Goal: Check status: Check status

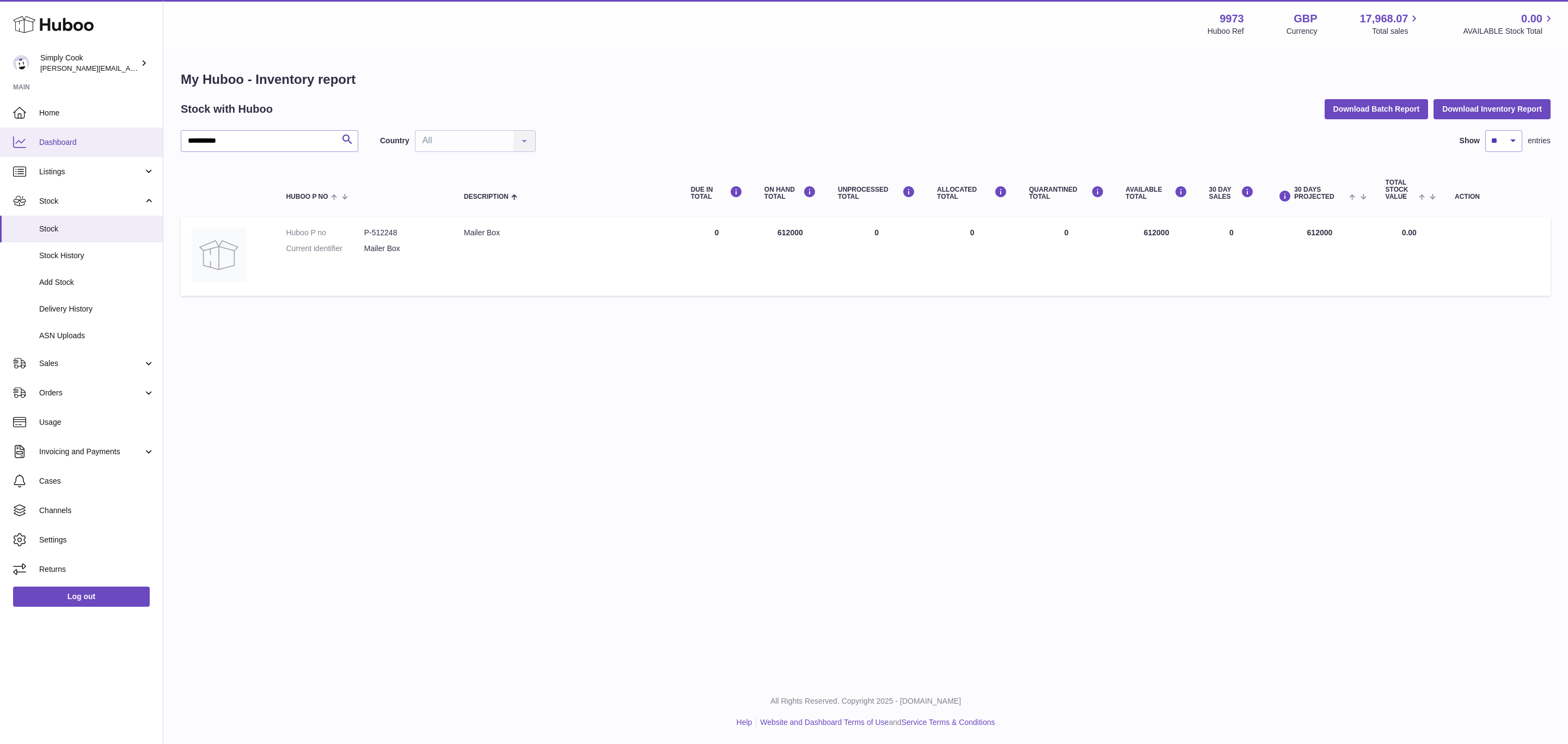
drag, startPoint x: 279, startPoint y: 143, endPoint x: 0, endPoint y: 142, distance: 279.0
click at [0, 141] on div "**********" at bounding box center [784, 372] width 1568 height 744
drag, startPoint x: 553, startPoint y: 487, endPoint x: 476, endPoint y: 479, distance: 77.4
click at [553, 487] on div "Menu Huboo 9973 Huboo Ref GBP Currency 17,968.07 Total sales 0.00 AVAILABLE Sto…" at bounding box center [866, 340] width 1405 height 679
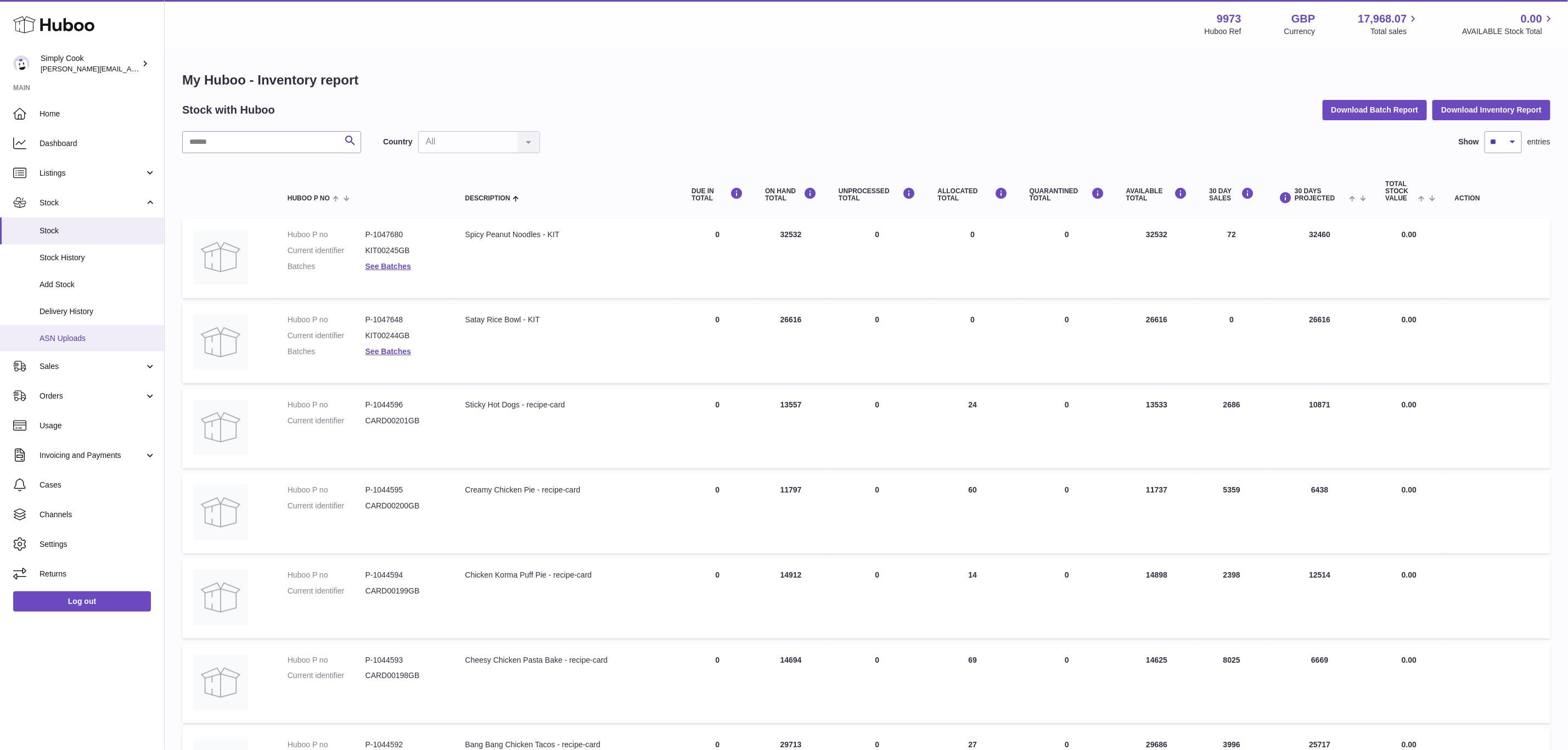
click at [73, 342] on span "ASN Uploads" at bounding box center [98, 339] width 116 height 11
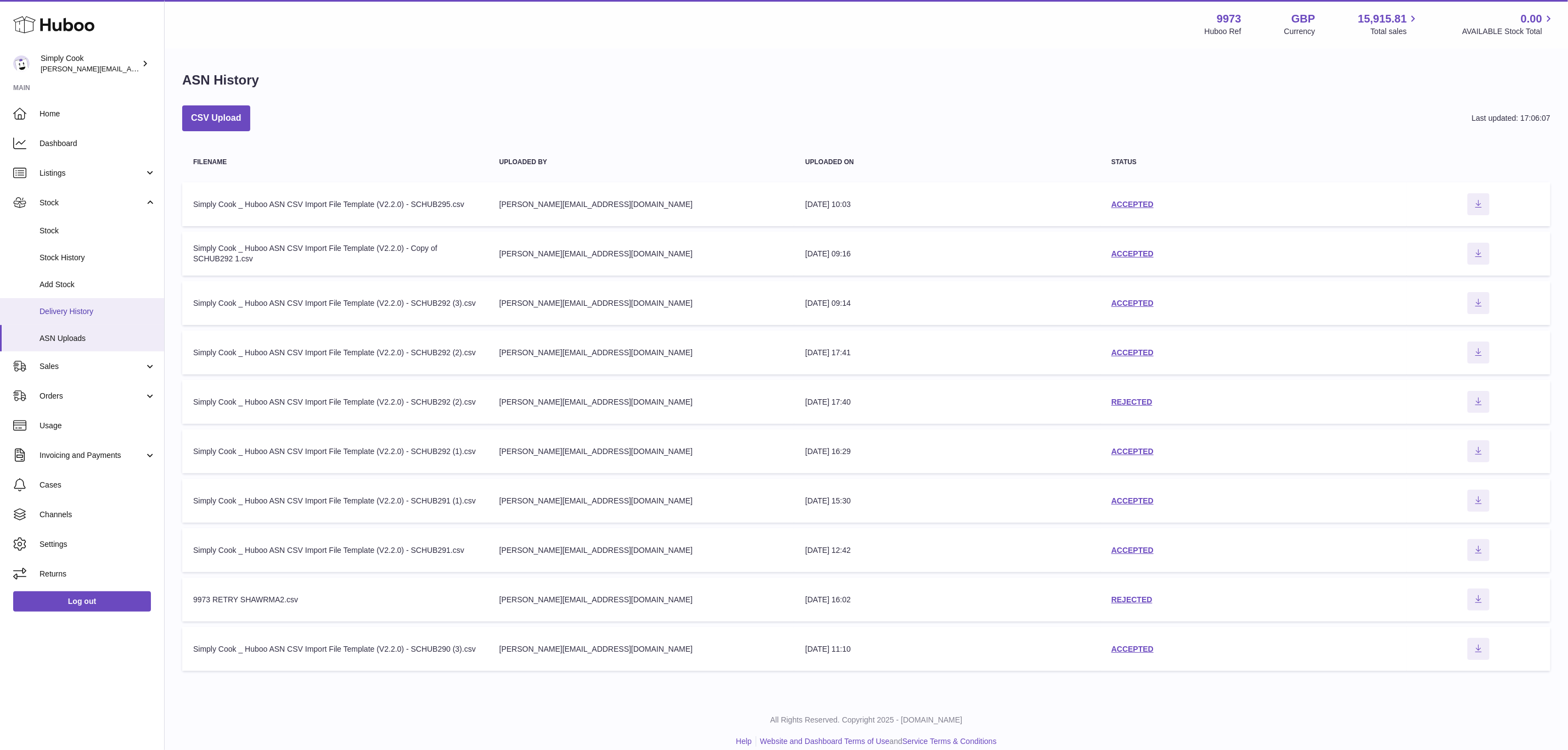
click at [66, 316] on span "Delivery History" at bounding box center [98, 312] width 116 height 11
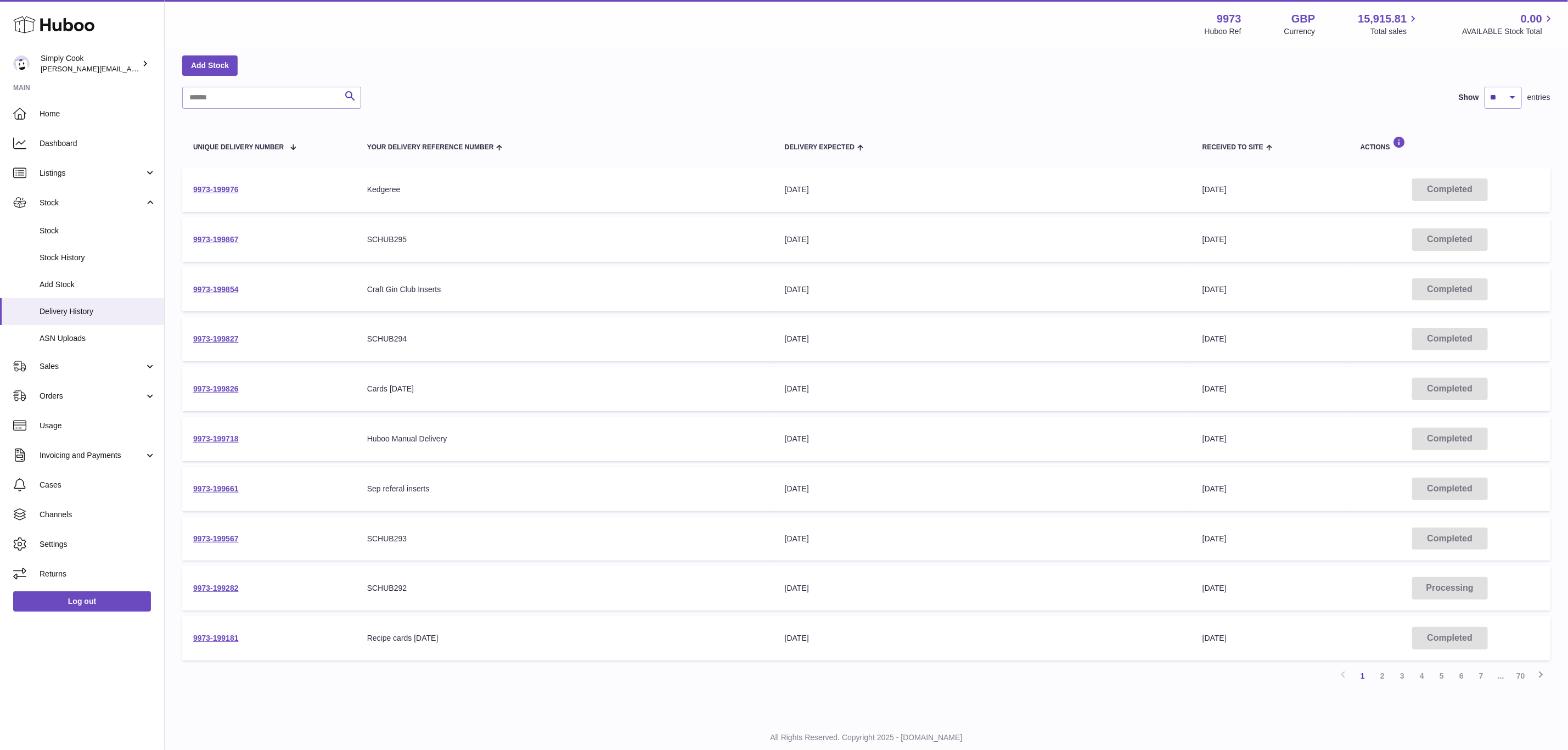
scroll to position [73, 0]
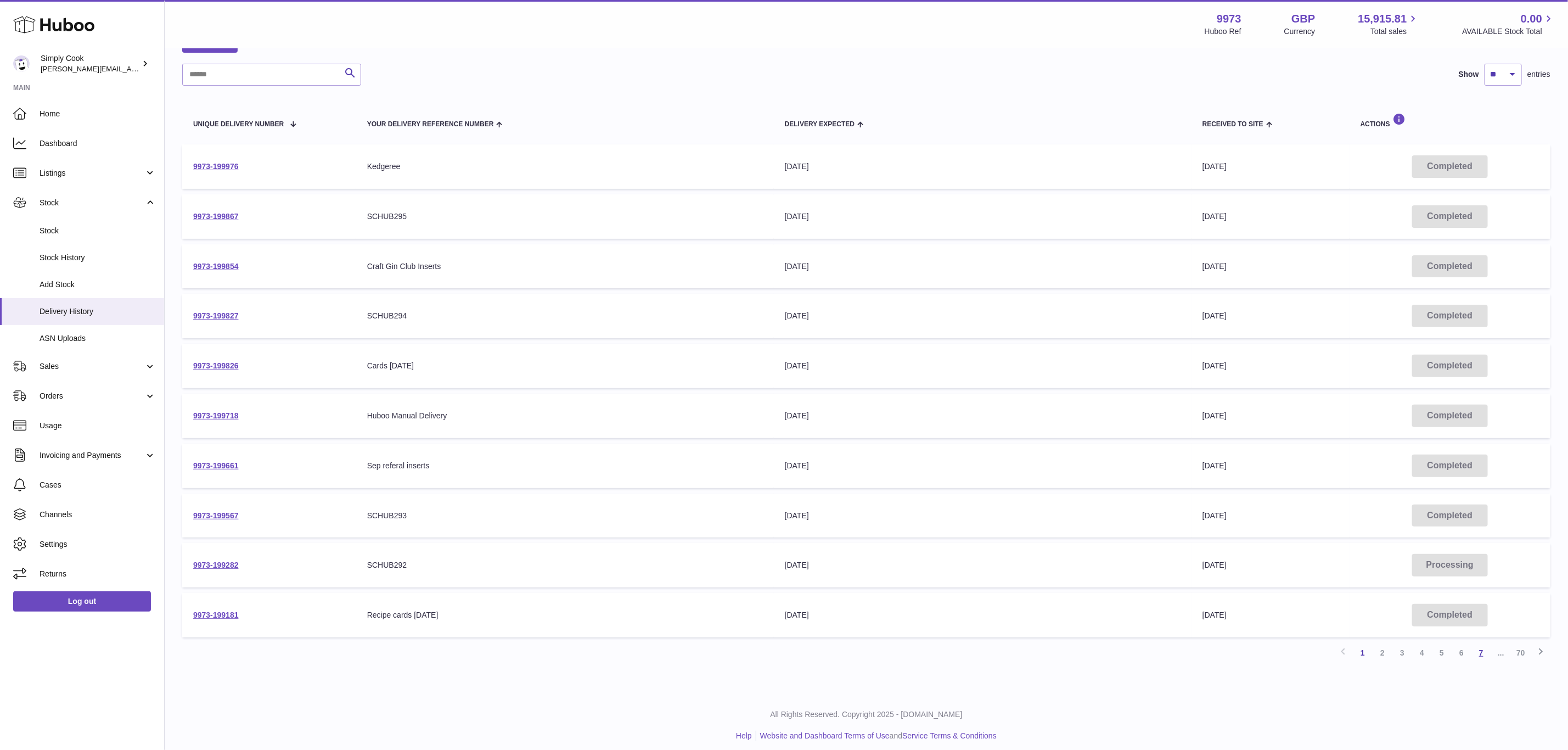
click at [1479, 648] on link "7" at bounding box center [1482, 652] width 20 height 20
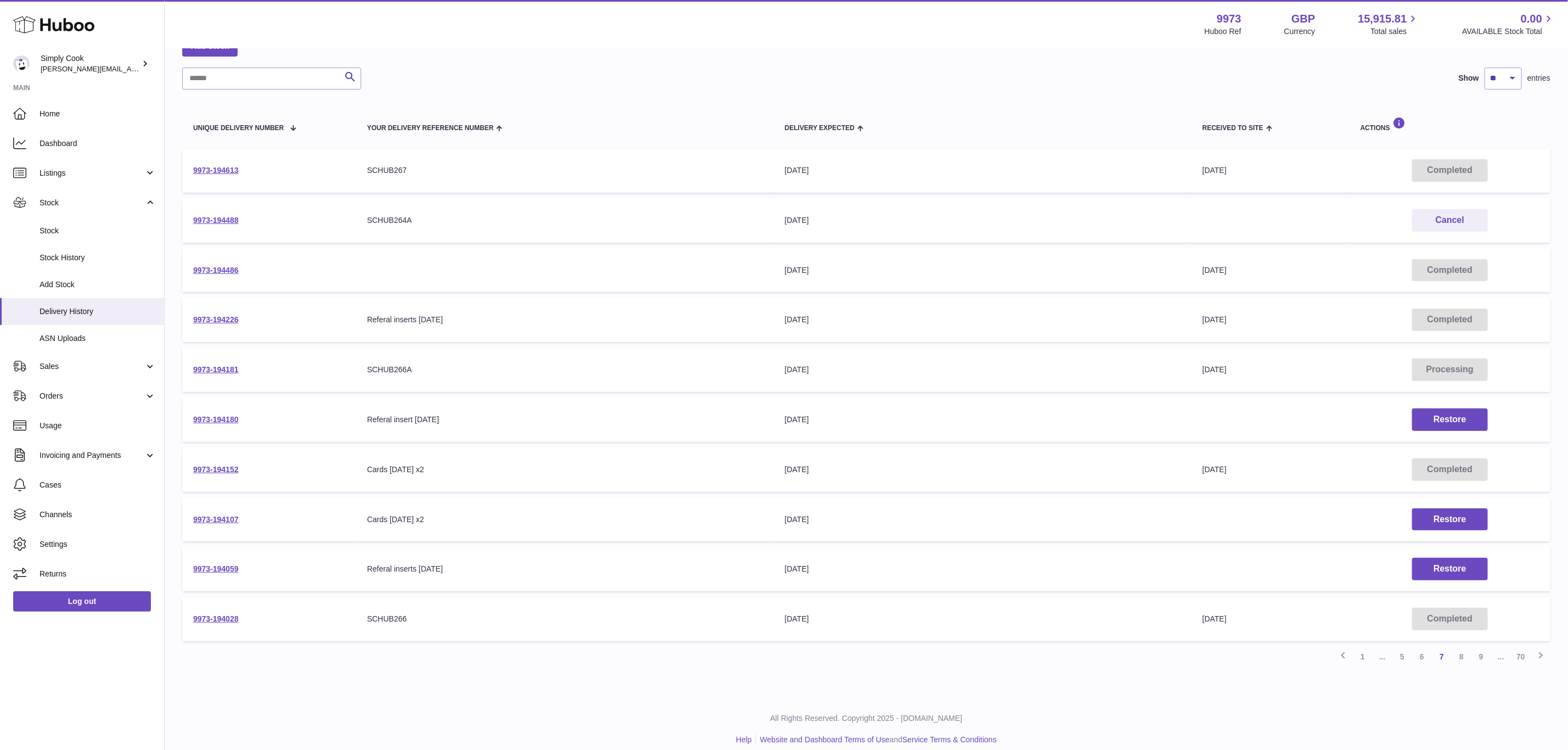
scroll to position [73, 0]
click at [1482, 644] on link "9" at bounding box center [1482, 652] width 20 height 20
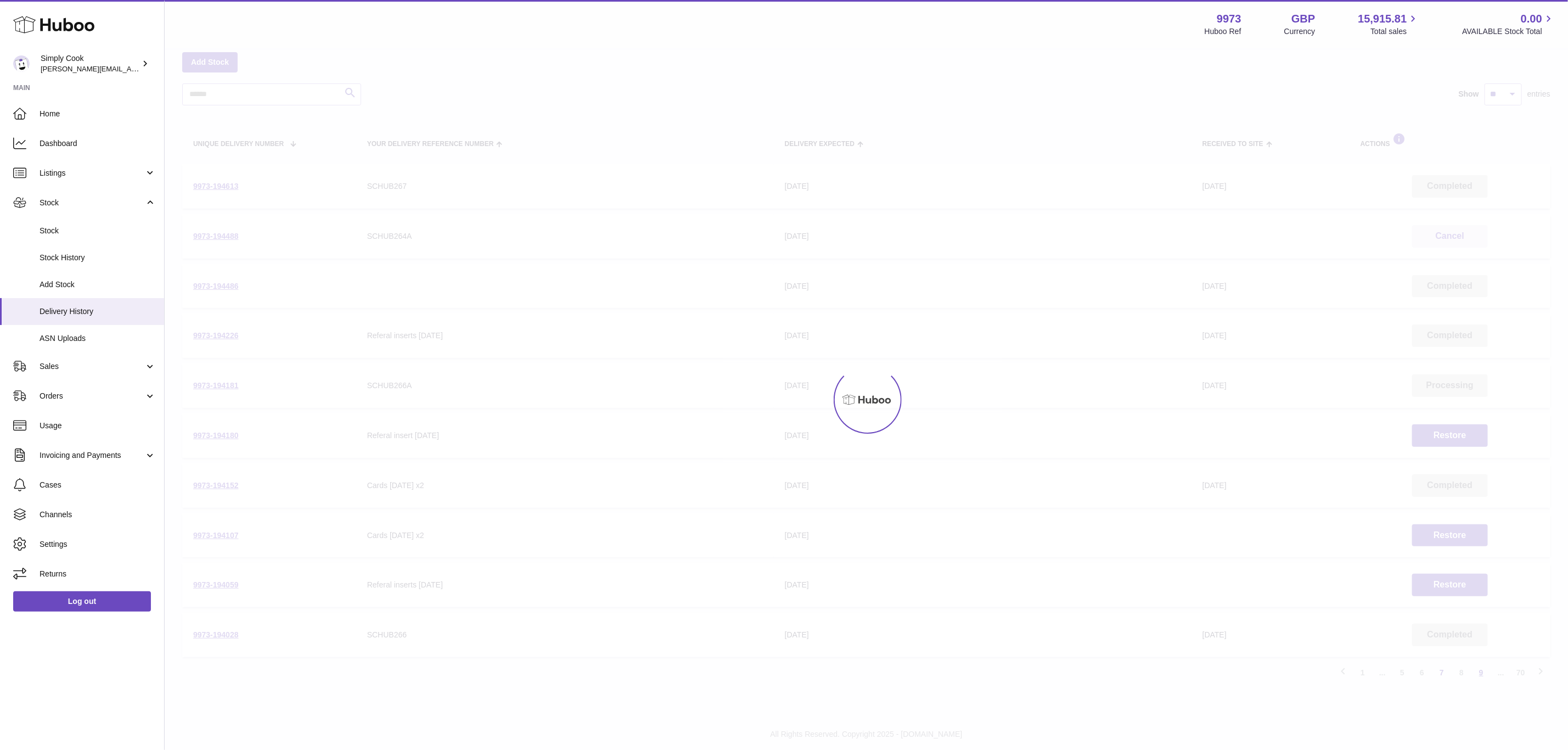
scroll to position [50, 0]
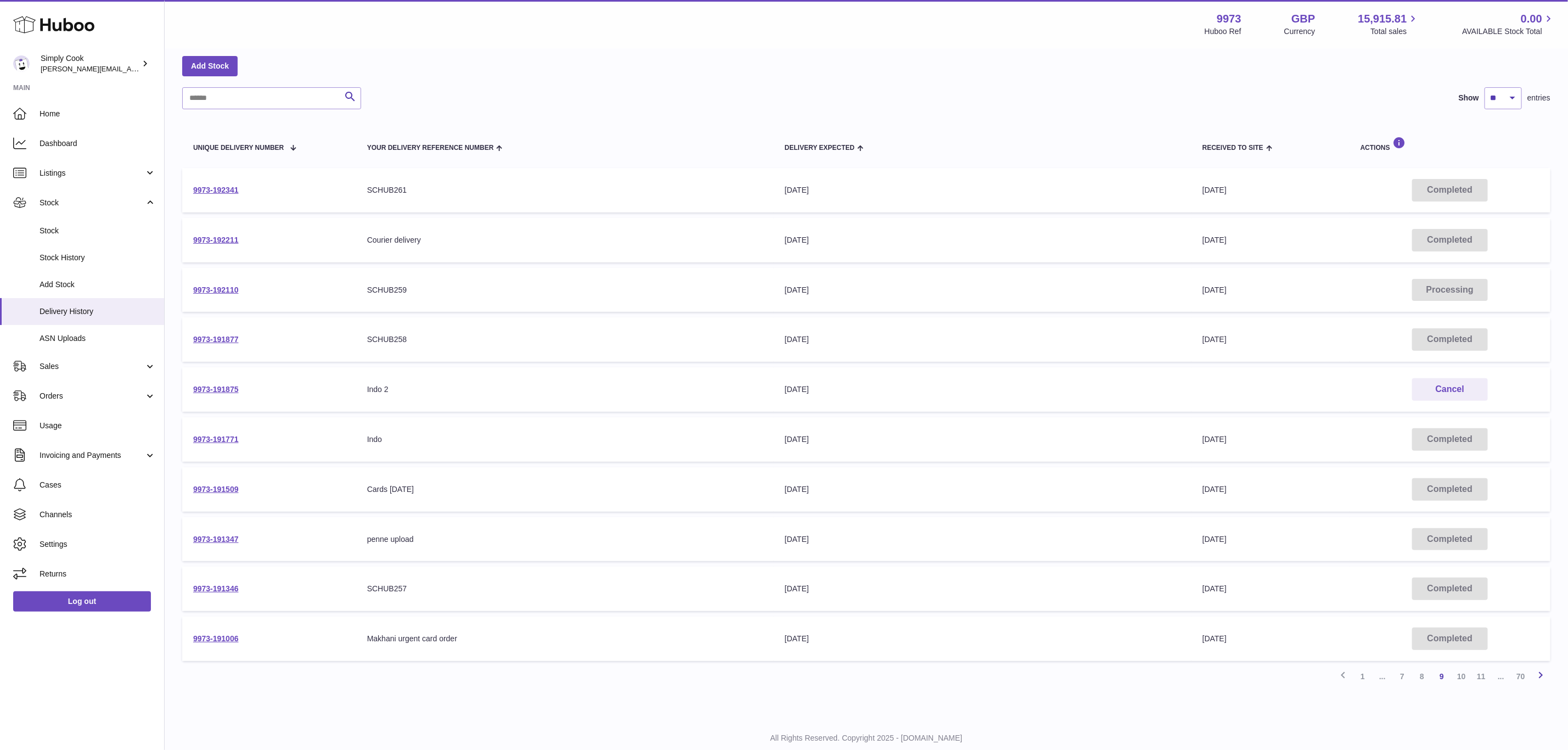
click at [1548, 670] on link "Next" at bounding box center [1541, 676] width 20 height 20
click at [1488, 670] on link "12" at bounding box center [1482, 676] width 20 height 20
click at [1343, 672] on icon at bounding box center [1343, 675] width 14 height 14
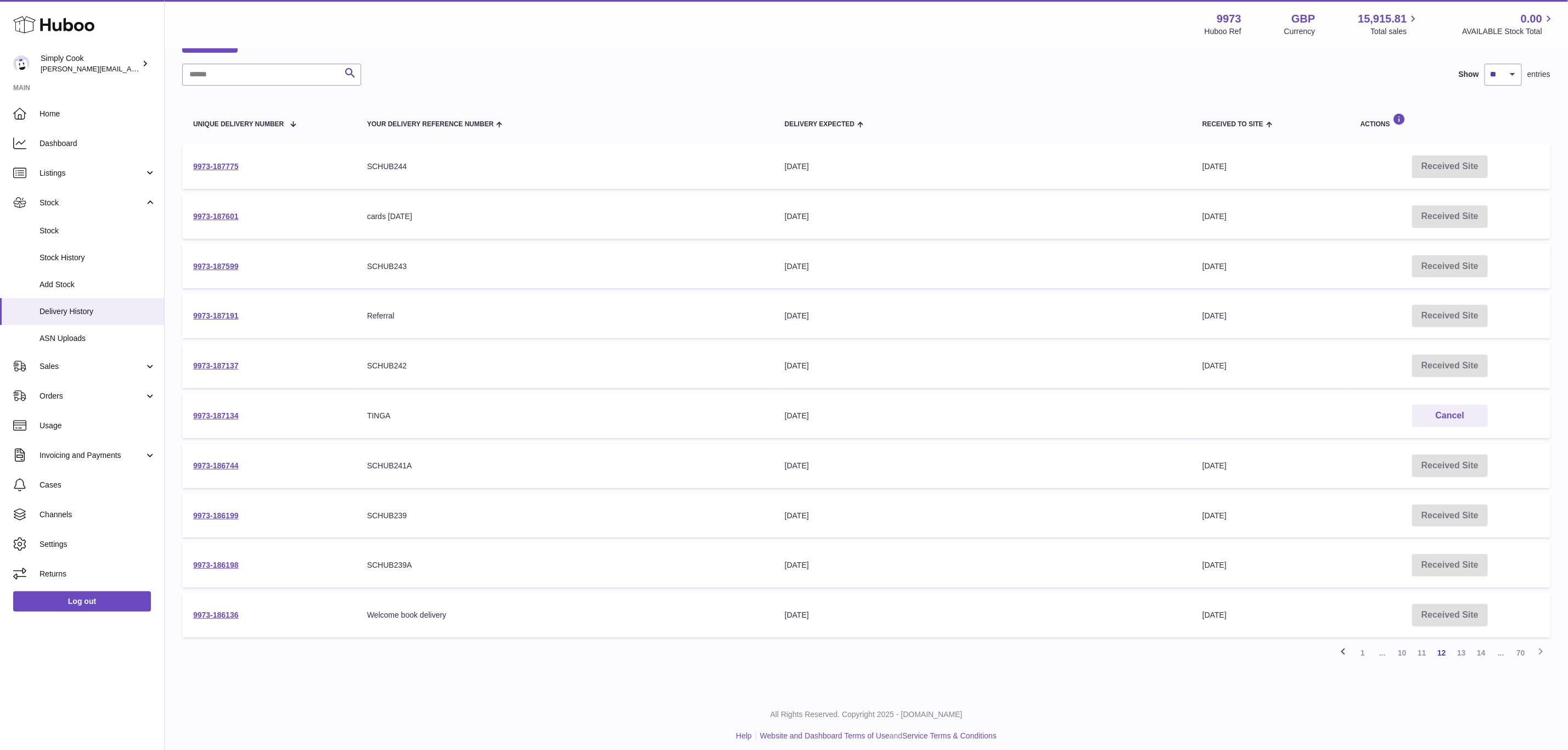
click at [1340, 647] on icon at bounding box center [1343, 651] width 14 height 14
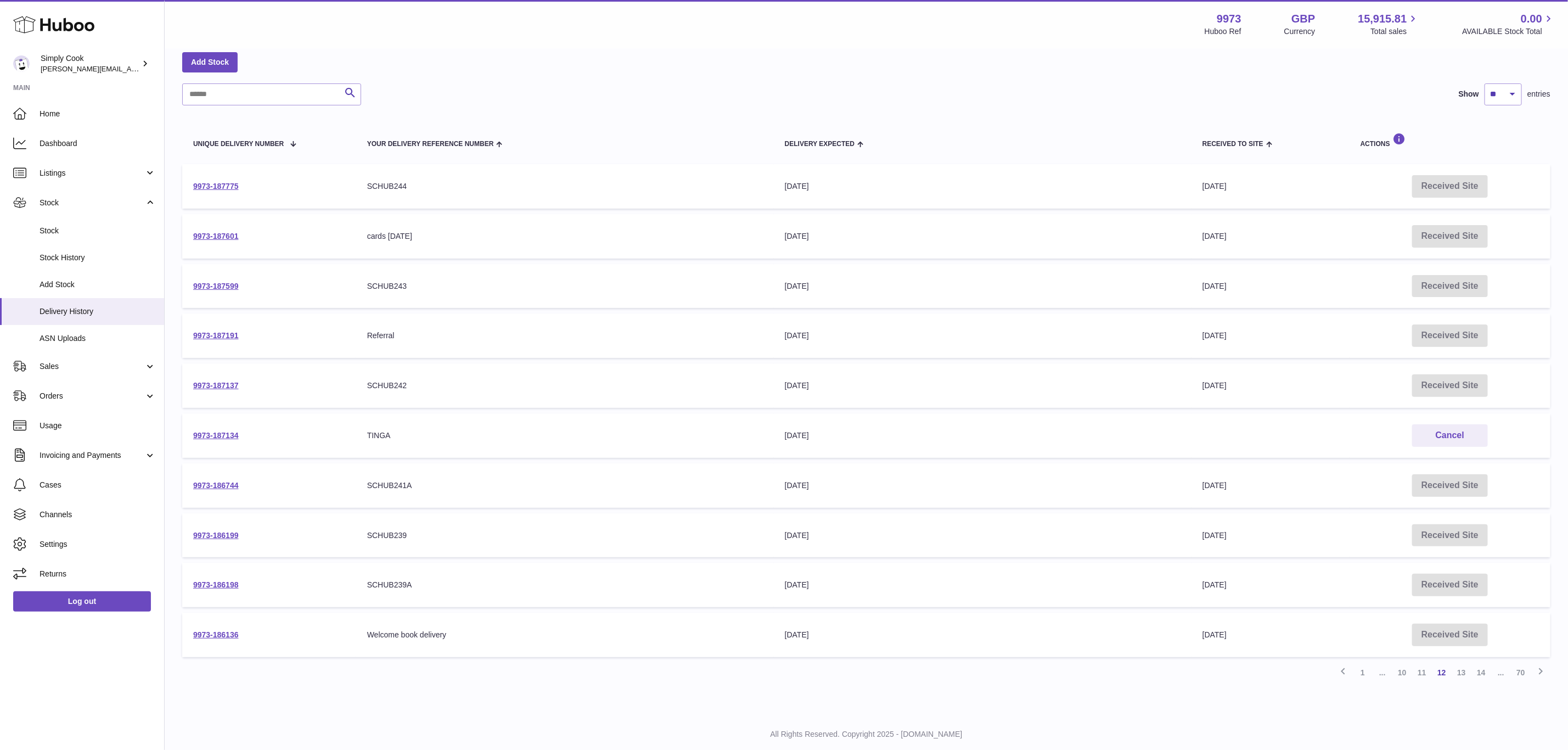
scroll to position [50, 0]
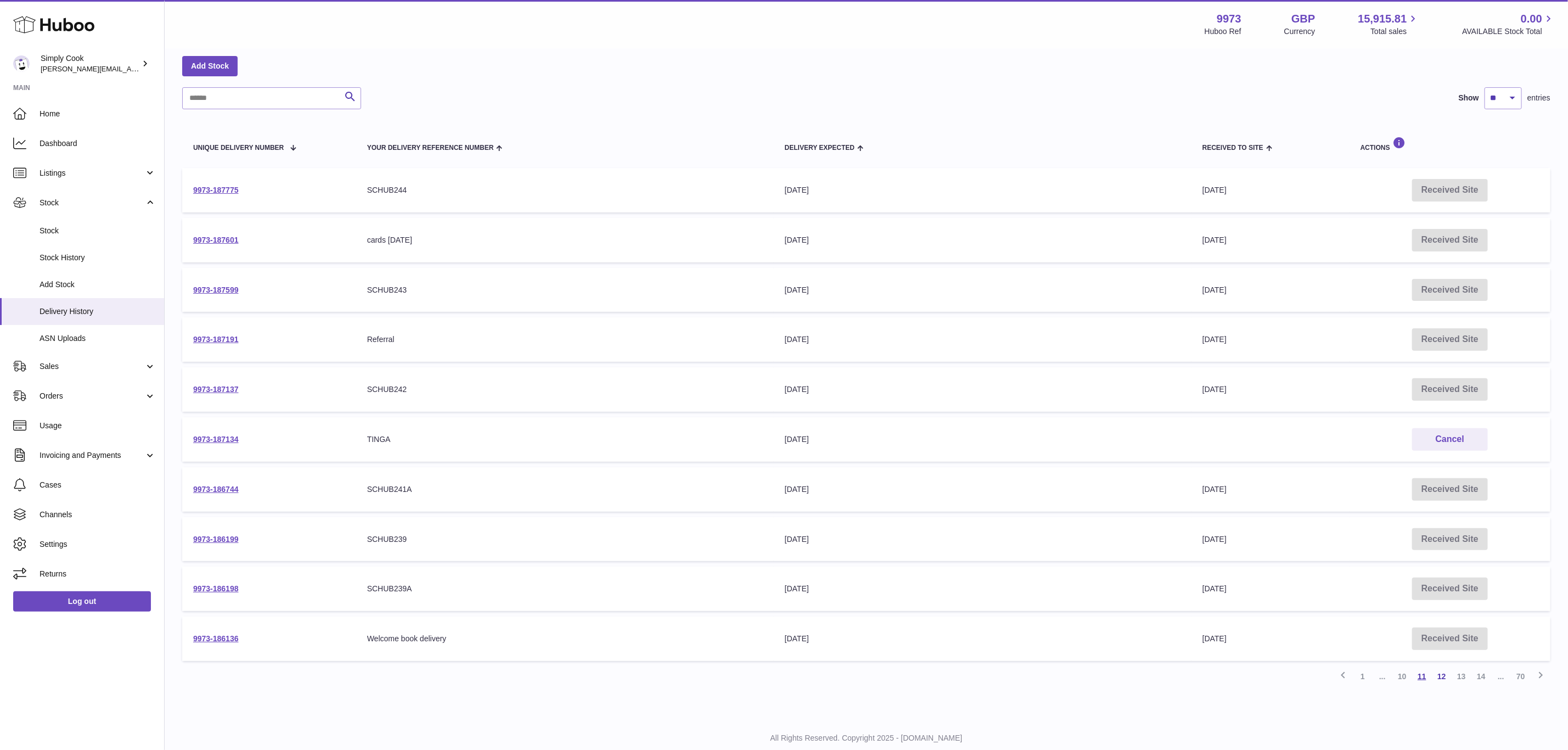
click at [1426, 675] on link "11" at bounding box center [1422, 676] width 20 height 20
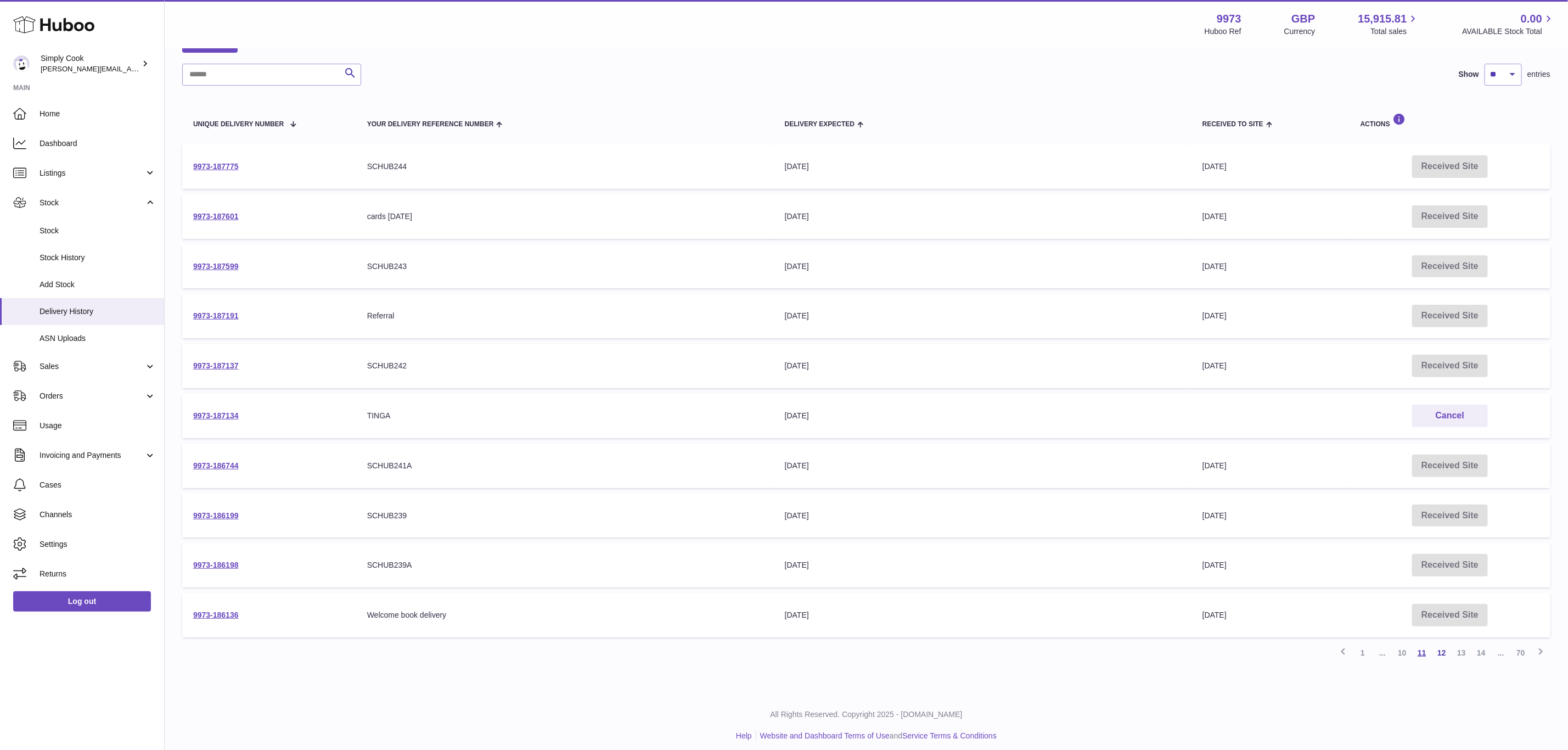
click at [1423, 644] on link "11" at bounding box center [1422, 652] width 20 height 20
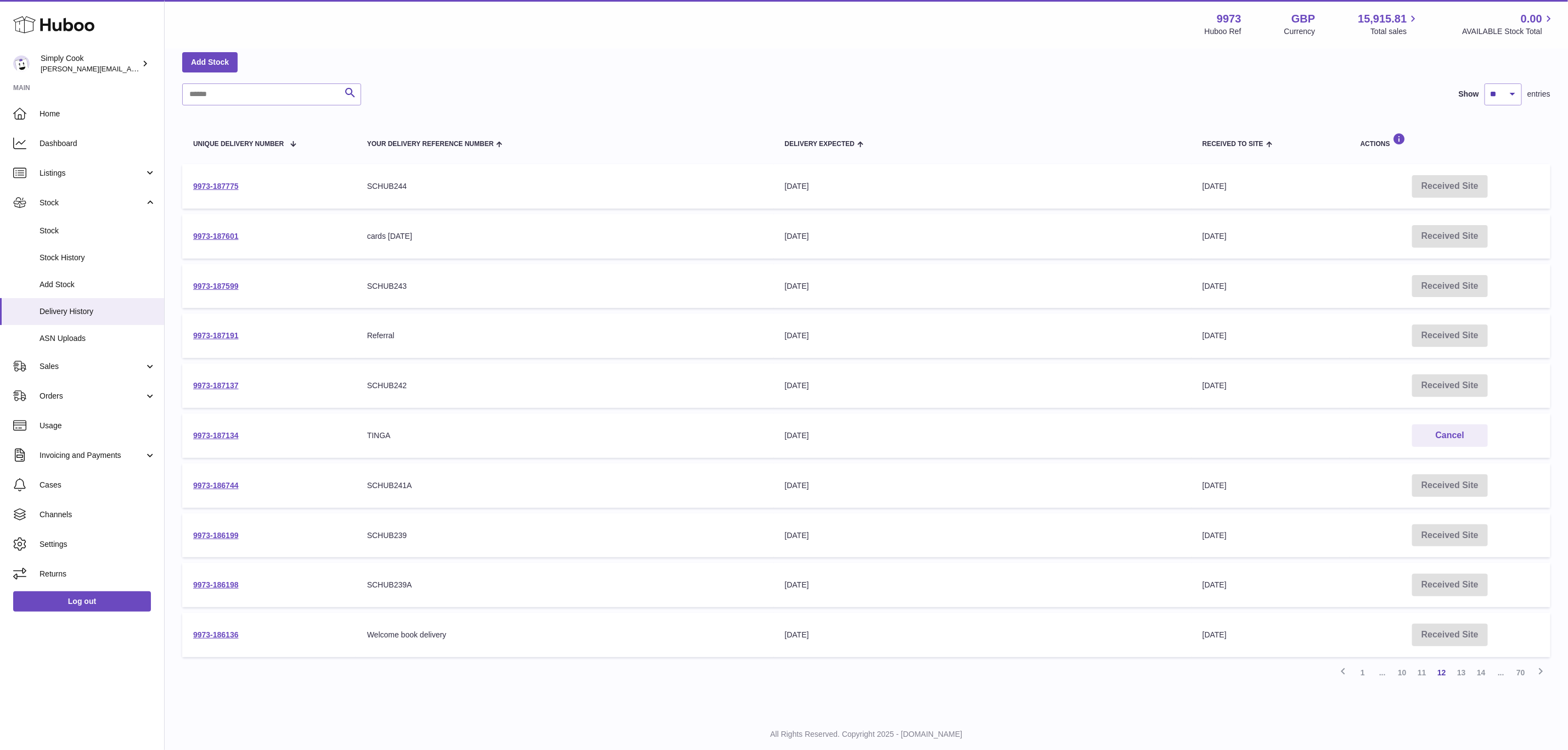
scroll to position [50, 0]
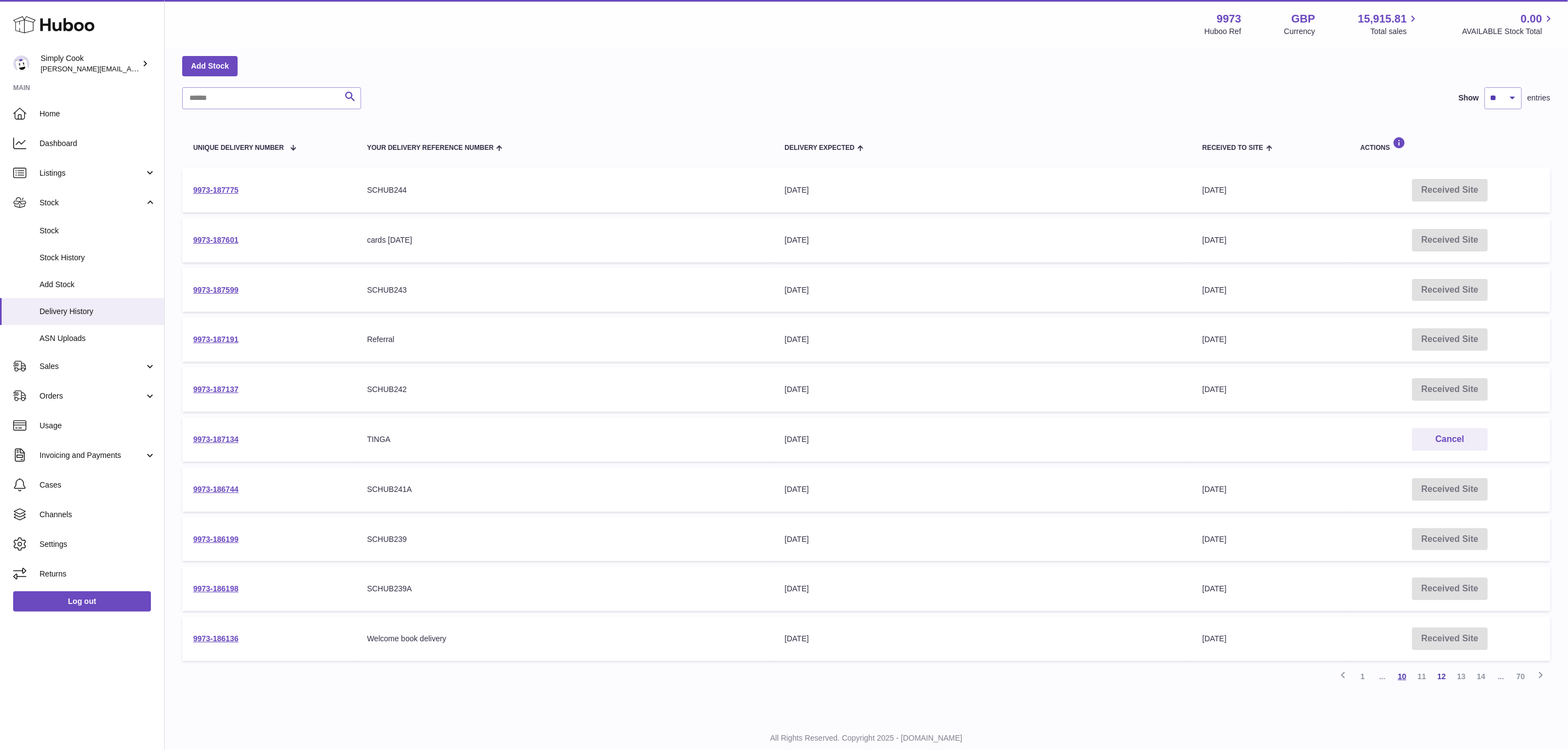
click at [1404, 674] on link "10" at bounding box center [1402, 676] width 20 height 20
click at [1440, 667] on link "12" at bounding box center [1442, 676] width 20 height 20
click at [1425, 667] on link "11" at bounding box center [1422, 676] width 20 height 20
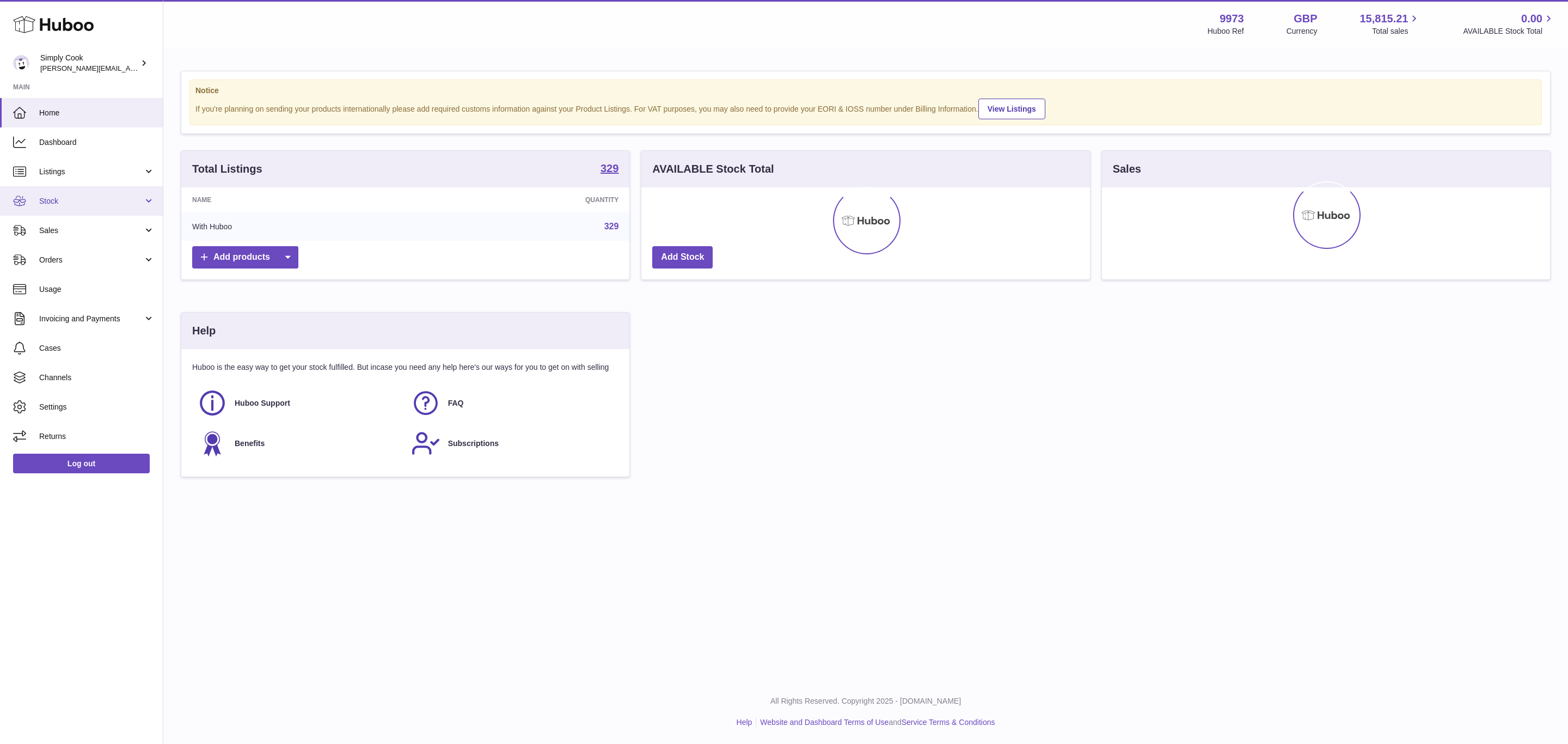
click at [92, 204] on span "Stock" at bounding box center [92, 201] width 104 height 10
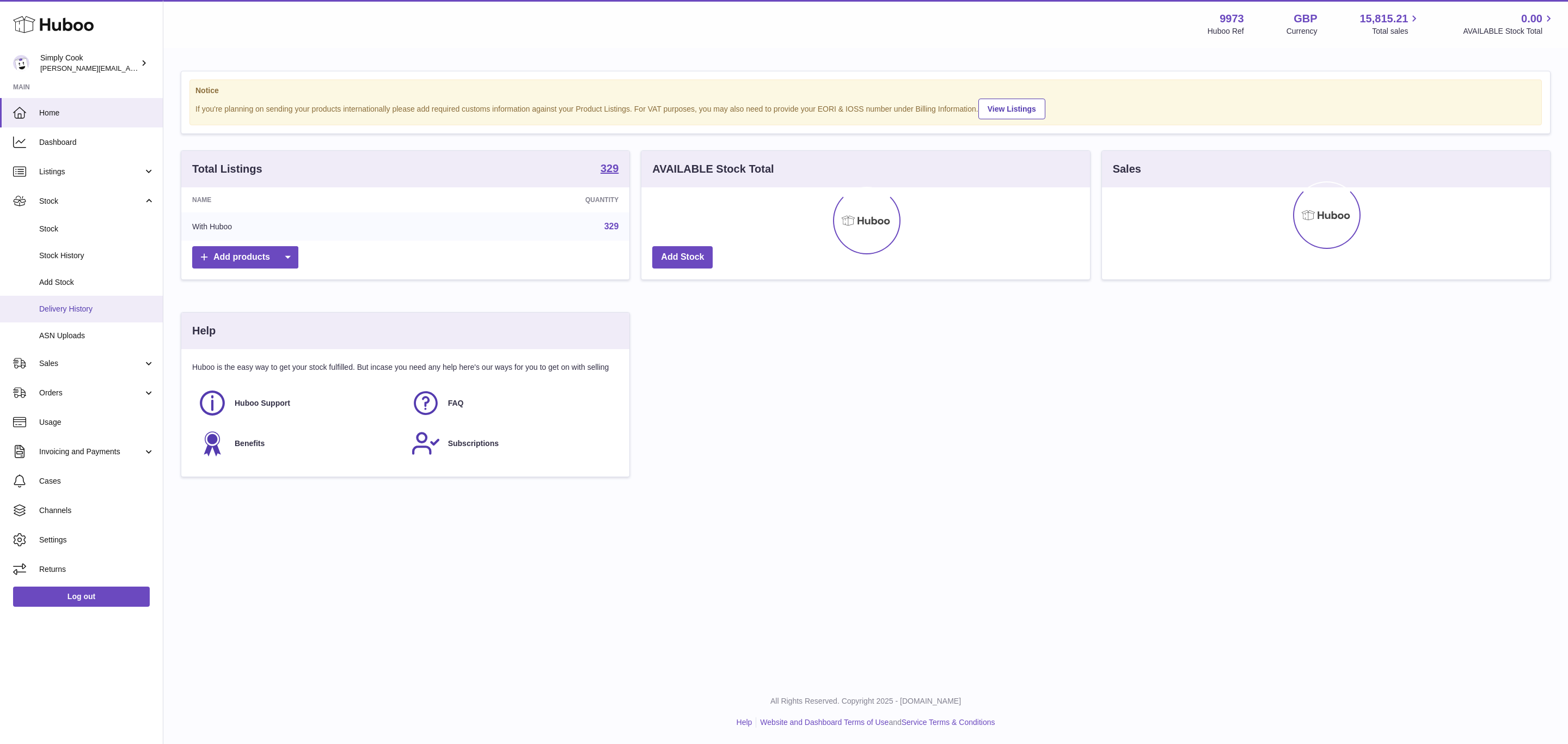
click at [72, 312] on span "Delivery History" at bounding box center [97, 309] width 115 height 10
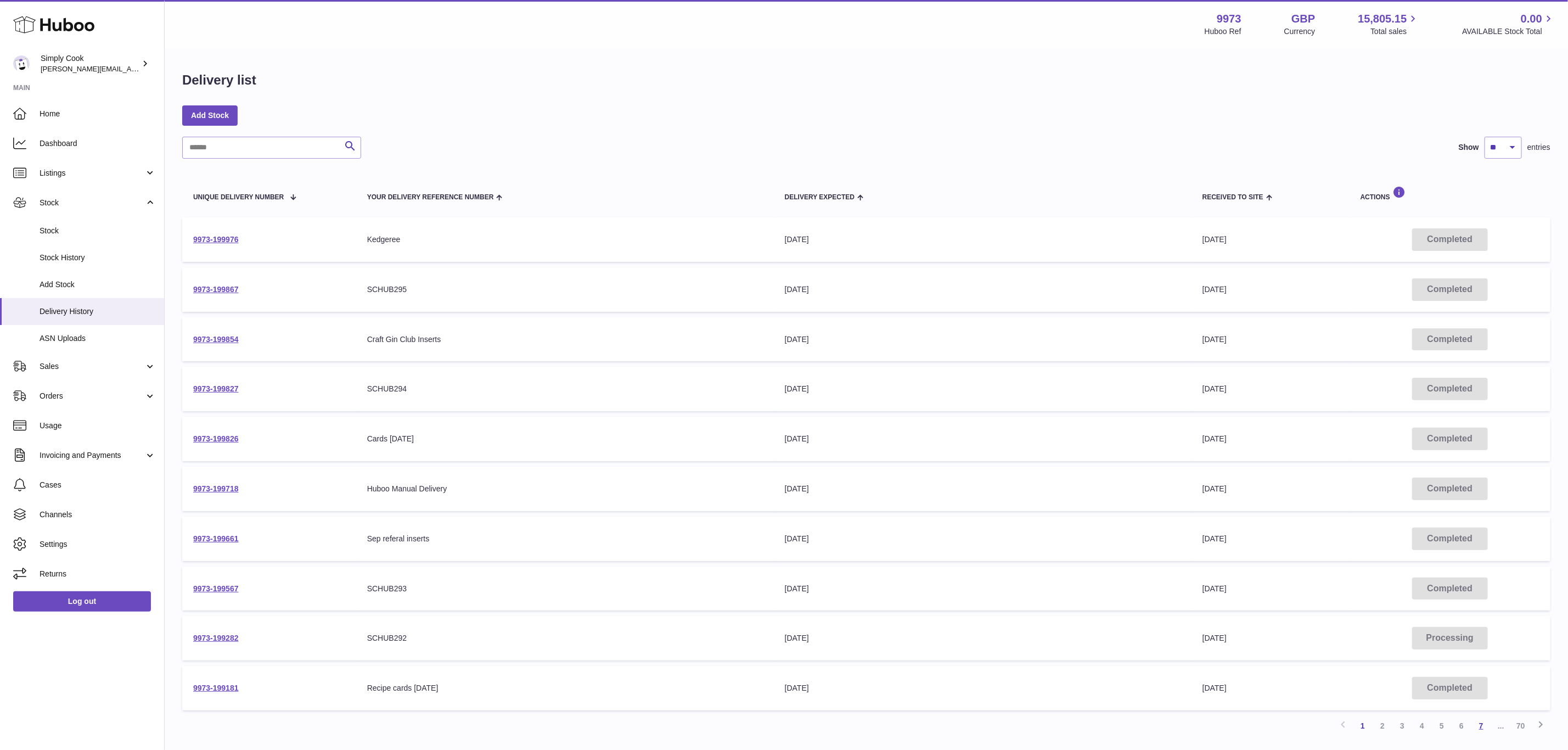
click at [1484, 717] on link "7" at bounding box center [1482, 725] width 20 height 20
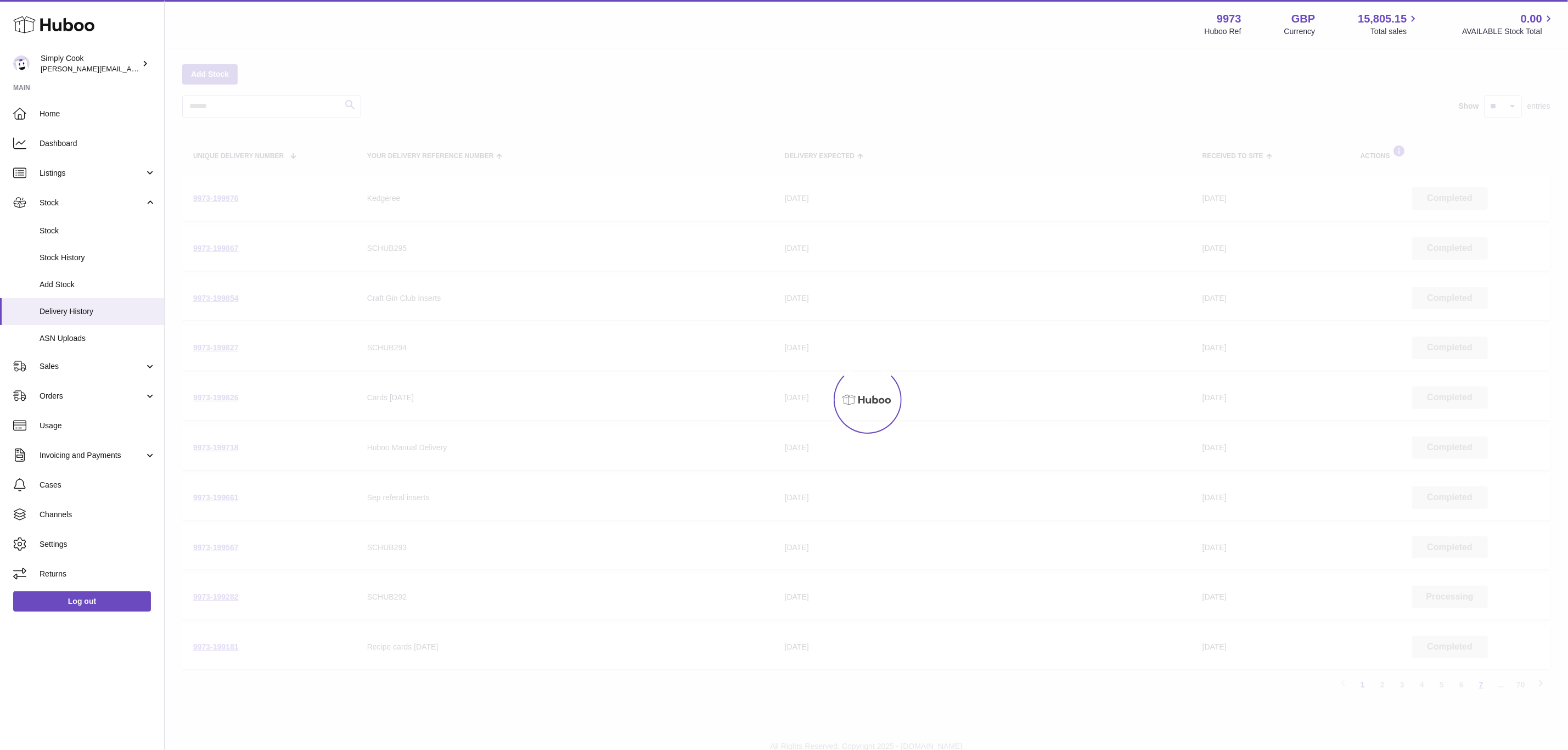
scroll to position [50, 0]
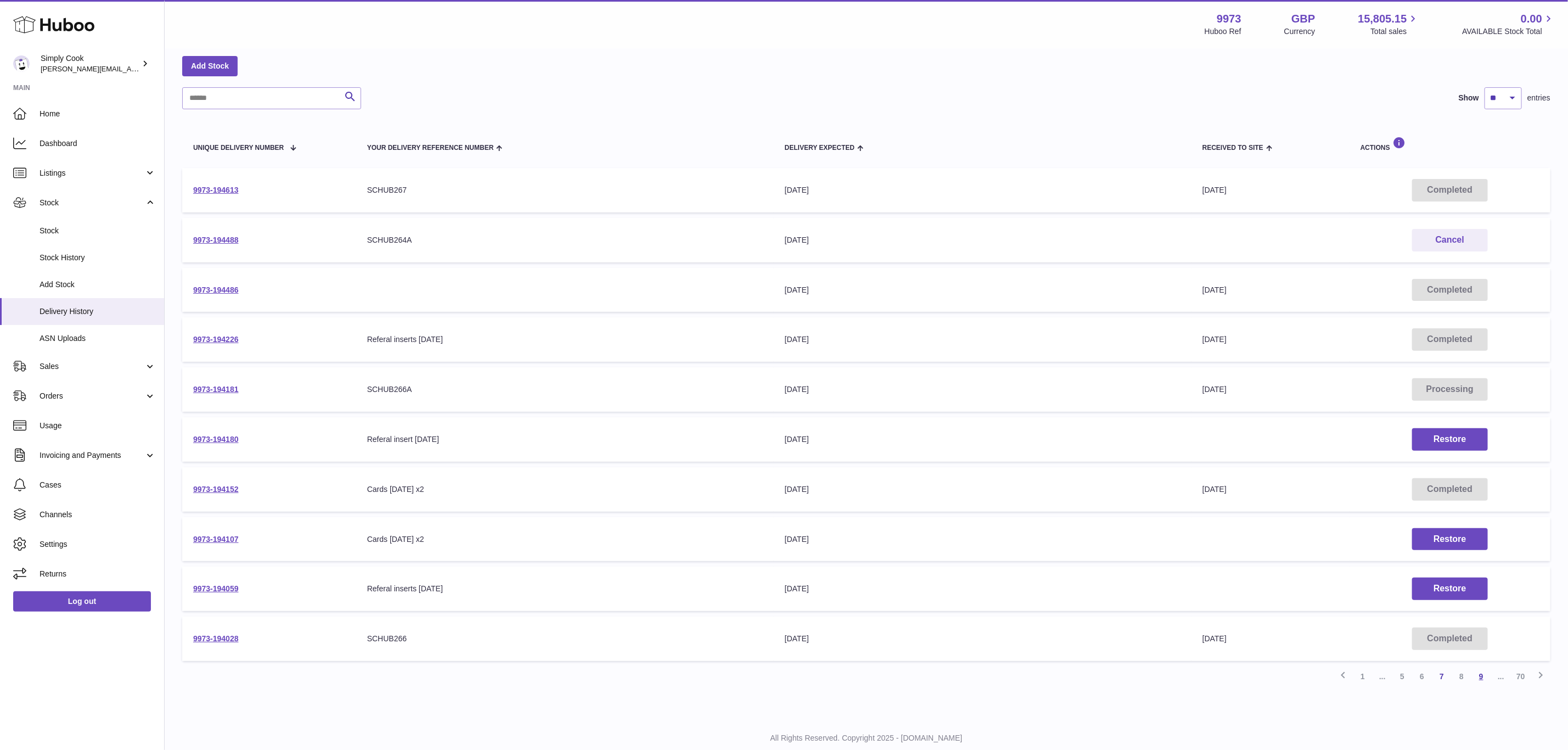
click at [1485, 670] on link "9" at bounding box center [1482, 676] width 20 height 20
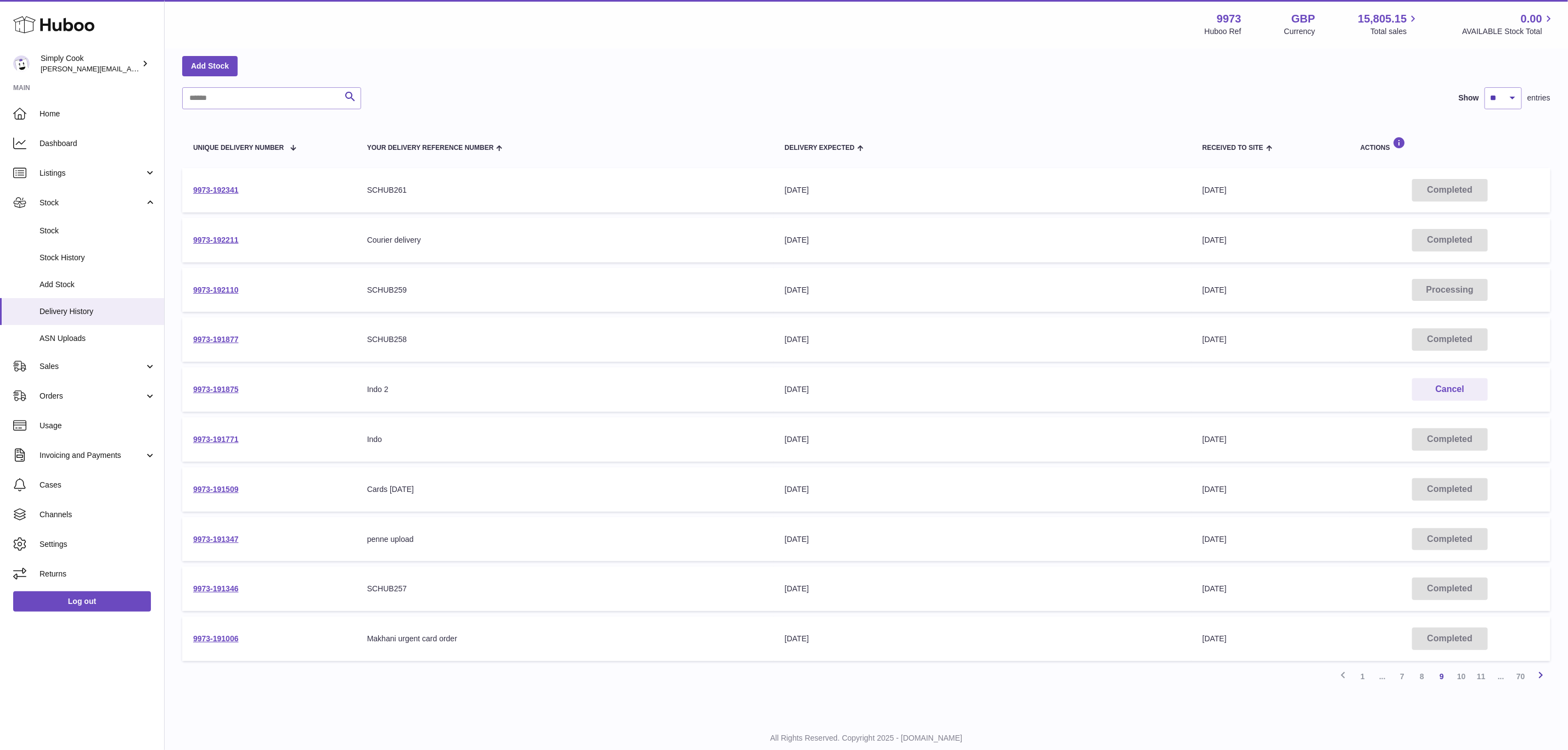
click at [1544, 669] on icon at bounding box center [1541, 675] width 14 height 14
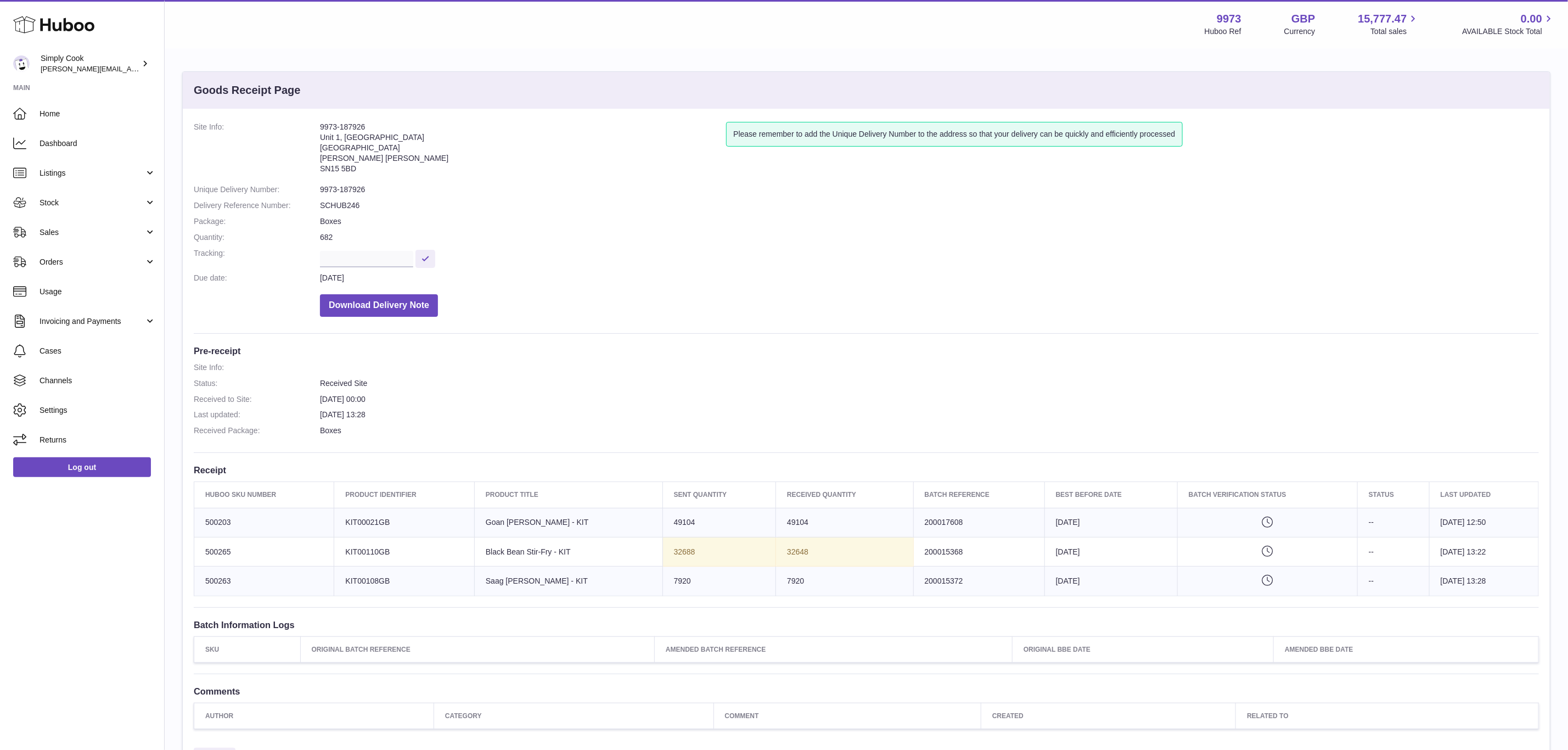
drag, startPoint x: 1226, startPoint y: 219, endPoint x: 1079, endPoint y: 196, distance: 148.8
click at [1221, 219] on dd "Boxes" at bounding box center [929, 221] width 1219 height 11
